Goal: Information Seeking & Learning: Learn about a topic

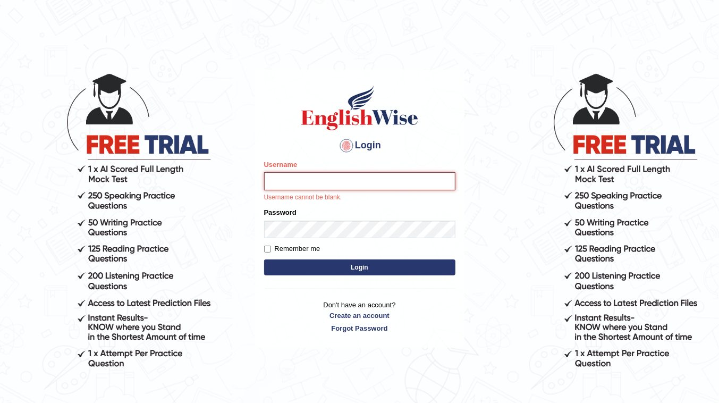
click at [340, 179] on input "Username" at bounding box center [359, 181] width 191 height 18
type input "dolma_mt"
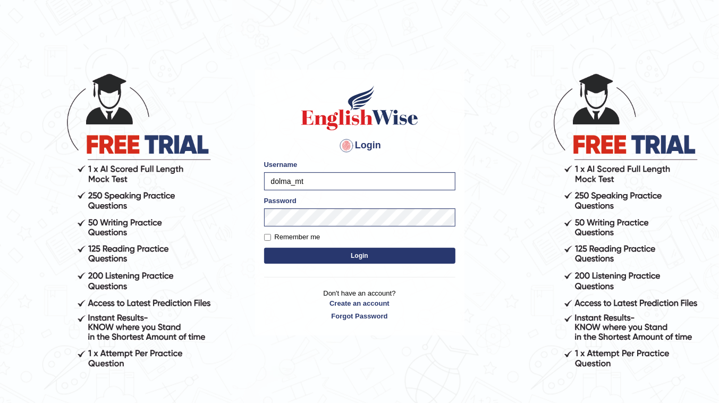
click at [373, 256] on button "Login" at bounding box center [359, 256] width 191 height 16
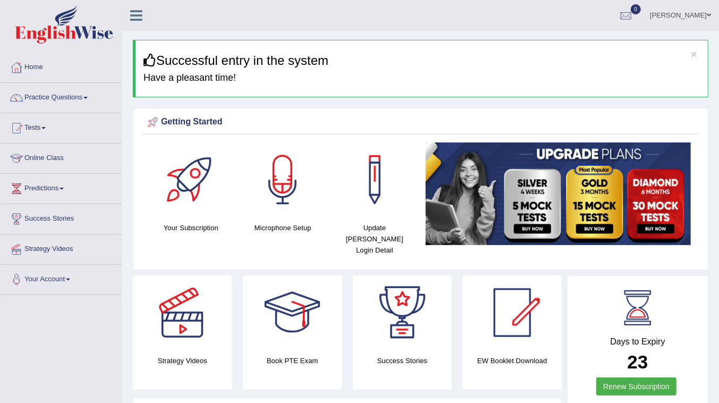
click at [57, 158] on link "Online Class" at bounding box center [61, 156] width 121 height 27
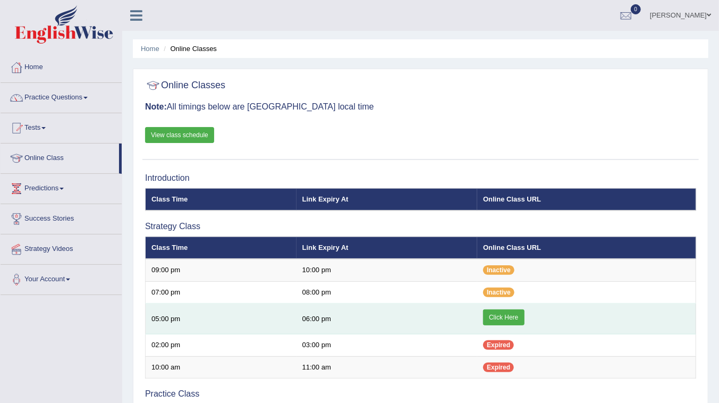
click at [499, 315] on link "Click Here" at bounding box center [503, 317] width 41 height 16
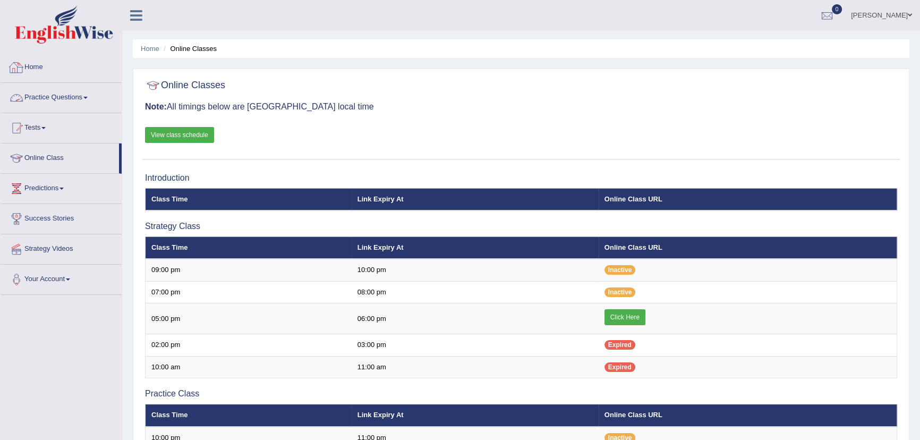
click at [69, 101] on link "Practice Questions" at bounding box center [61, 96] width 121 height 27
click at [83, 95] on link "Practice Questions" at bounding box center [61, 96] width 121 height 27
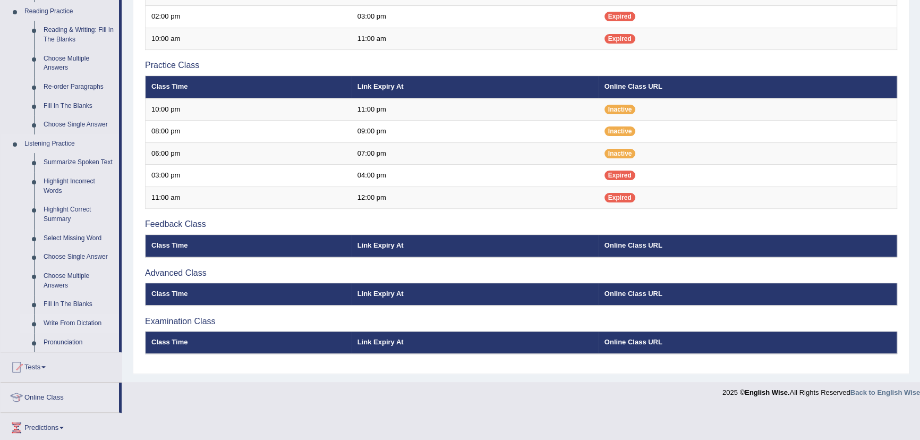
scroll to position [338, 0]
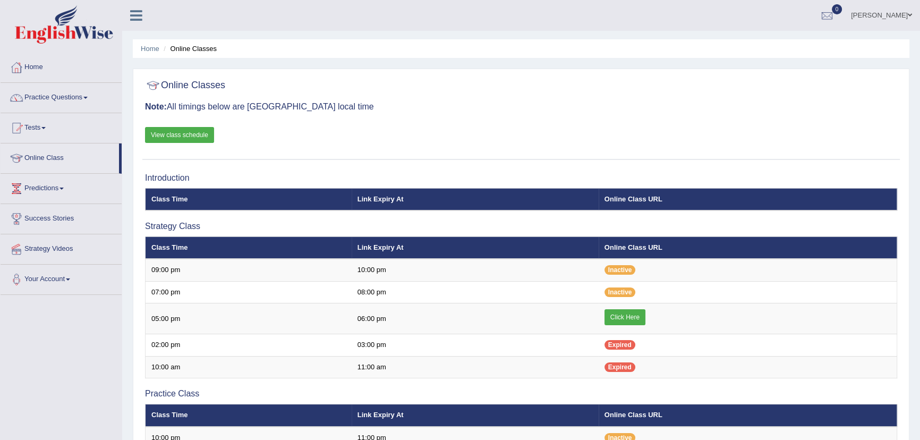
scroll to position [295, 0]
click at [47, 192] on link "Predictions" at bounding box center [61, 187] width 121 height 27
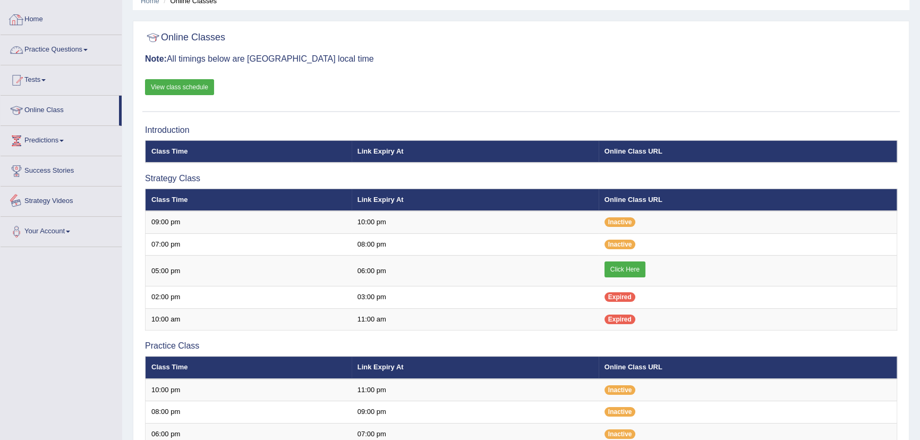
click at [47, 50] on link "Practice Questions" at bounding box center [61, 48] width 121 height 27
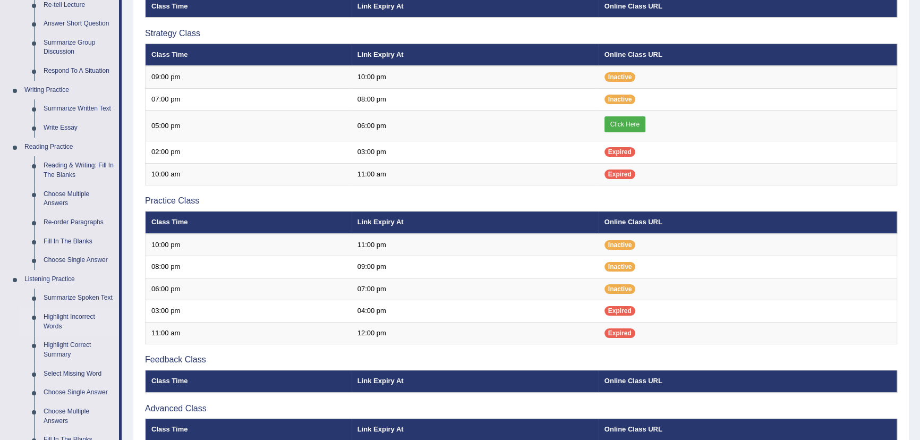
scroll to position [241, 0]
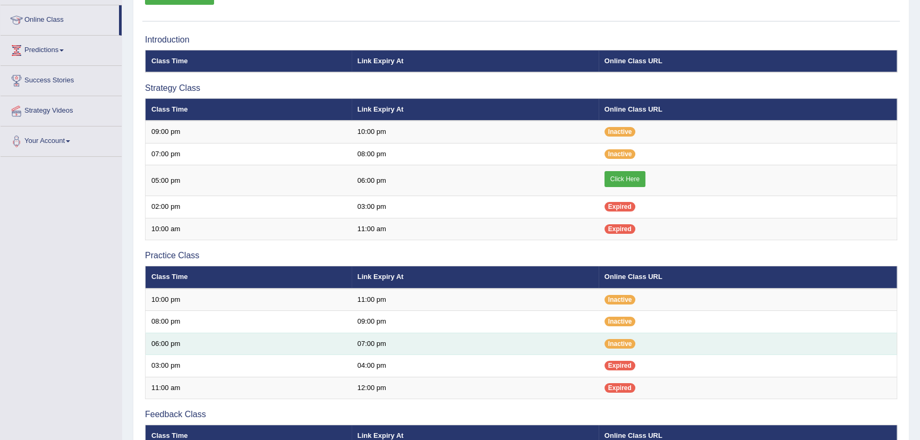
scroll to position [48, 0]
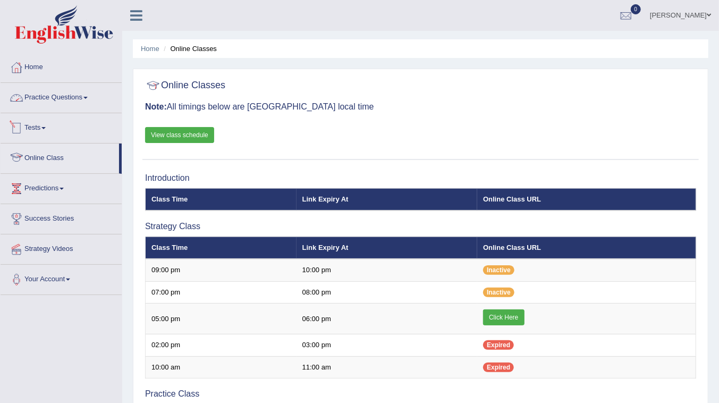
click at [55, 102] on link "Practice Questions" at bounding box center [61, 96] width 121 height 27
click at [80, 104] on link "Practice Questions" at bounding box center [61, 96] width 121 height 27
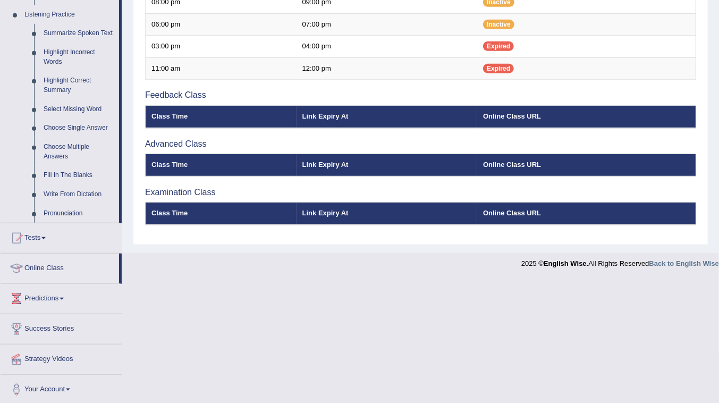
scroll to position [361, 0]
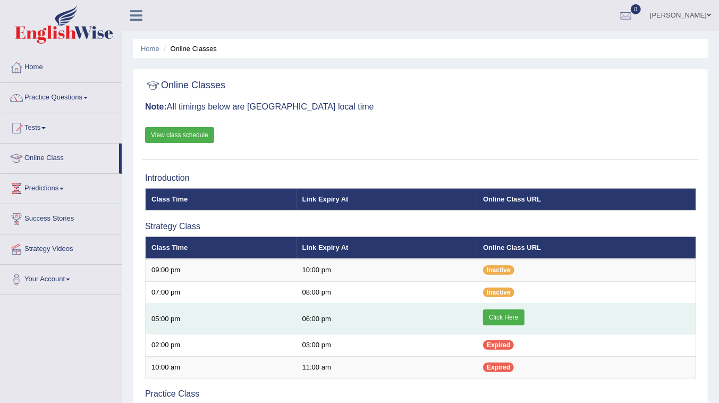
scroll to position [48, 0]
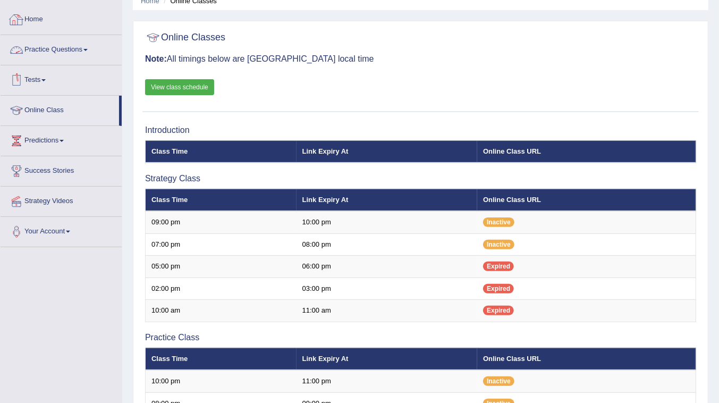
click at [184, 83] on link "View class schedule" at bounding box center [179, 87] width 69 height 16
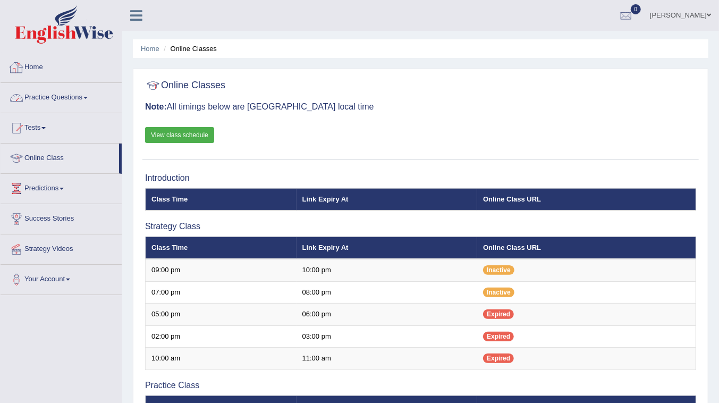
click at [45, 61] on link "Home" at bounding box center [61, 66] width 121 height 27
